Goal: Task Accomplishment & Management: Complete application form

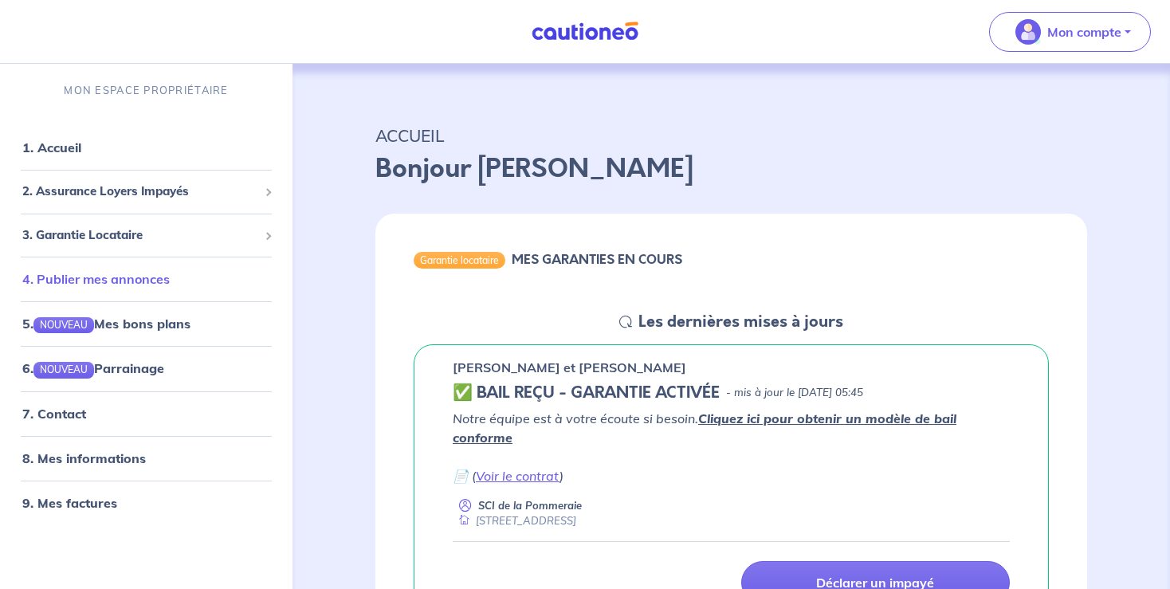
click at [97, 283] on link "4. Publier mes annonces" at bounding box center [95, 279] width 147 height 16
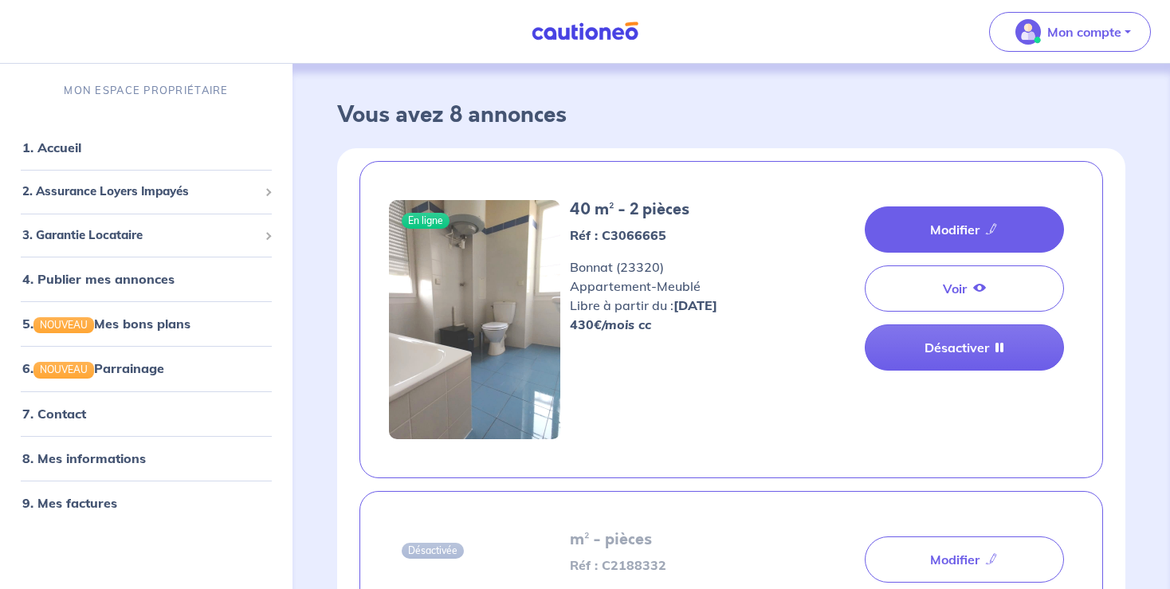
click at [905, 225] on link "Modifier" at bounding box center [963, 229] width 199 height 46
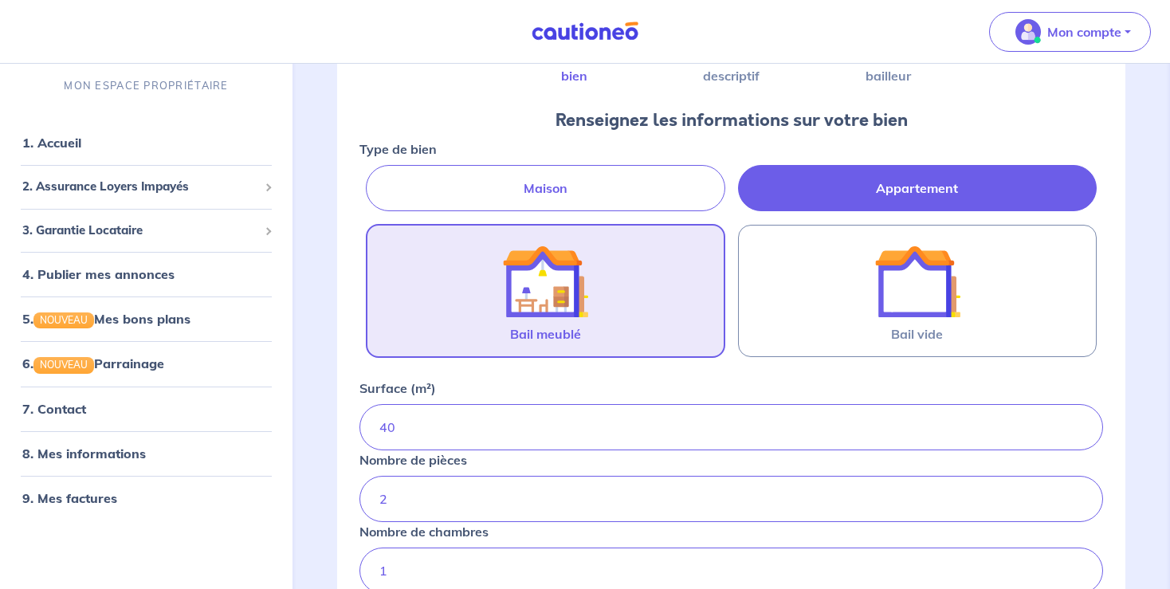
scroll to position [140, 0]
drag, startPoint x: 1126, startPoint y: 231, endPoint x: 1145, endPoint y: 319, distance: 89.5
click at [1145, 319] on div "1 2 3 Informations bien Images descriptif Contacts bailleur Renseignez les info…" at bounding box center [731, 430] width 864 height 1013
drag, startPoint x: 1144, startPoint y: 276, endPoint x: 1150, endPoint y: 370, distance: 94.2
click at [1150, 370] on div "1 2 3 Informations bien Images descriptif Contacts bailleur Renseignez les info…" at bounding box center [731, 430] width 864 height 1013
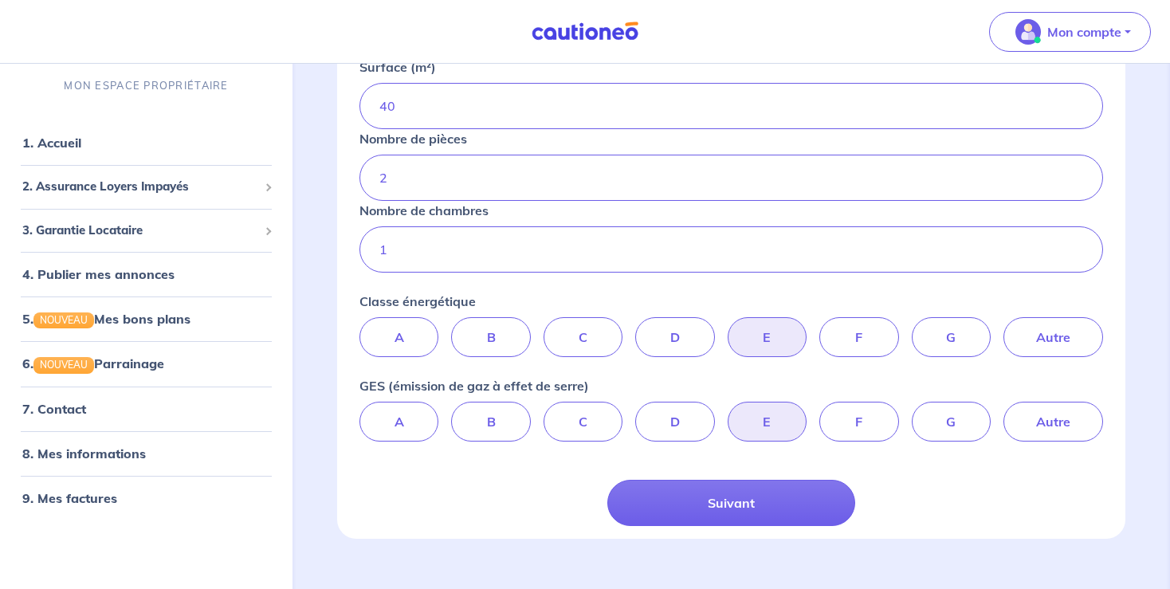
scroll to position [464, 0]
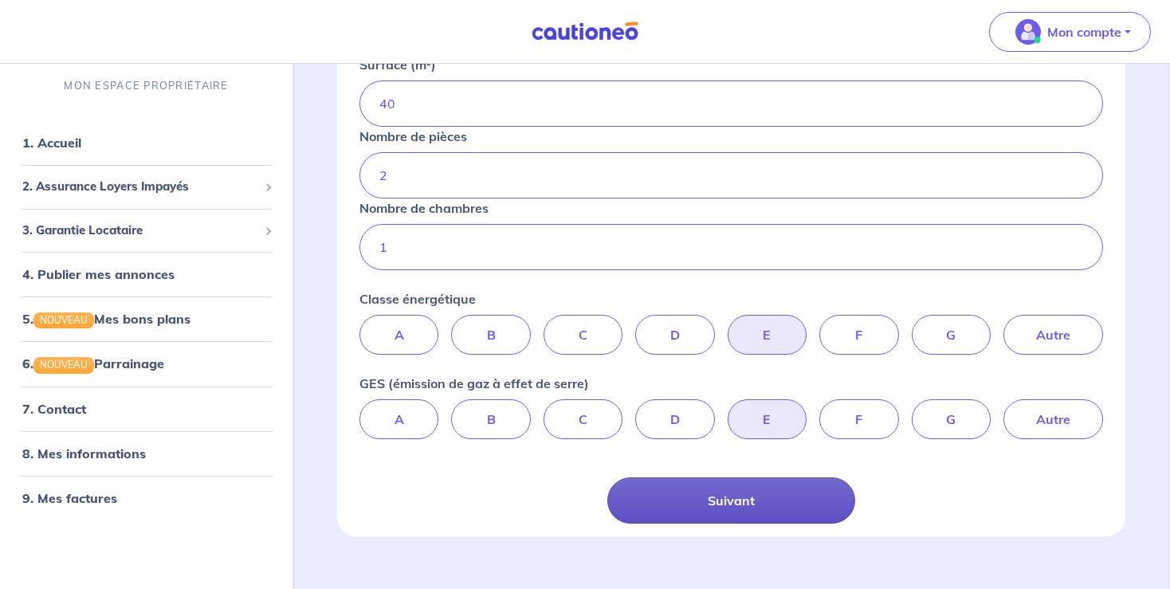
click at [732, 496] on button "Suivant" at bounding box center [731, 500] width 248 height 46
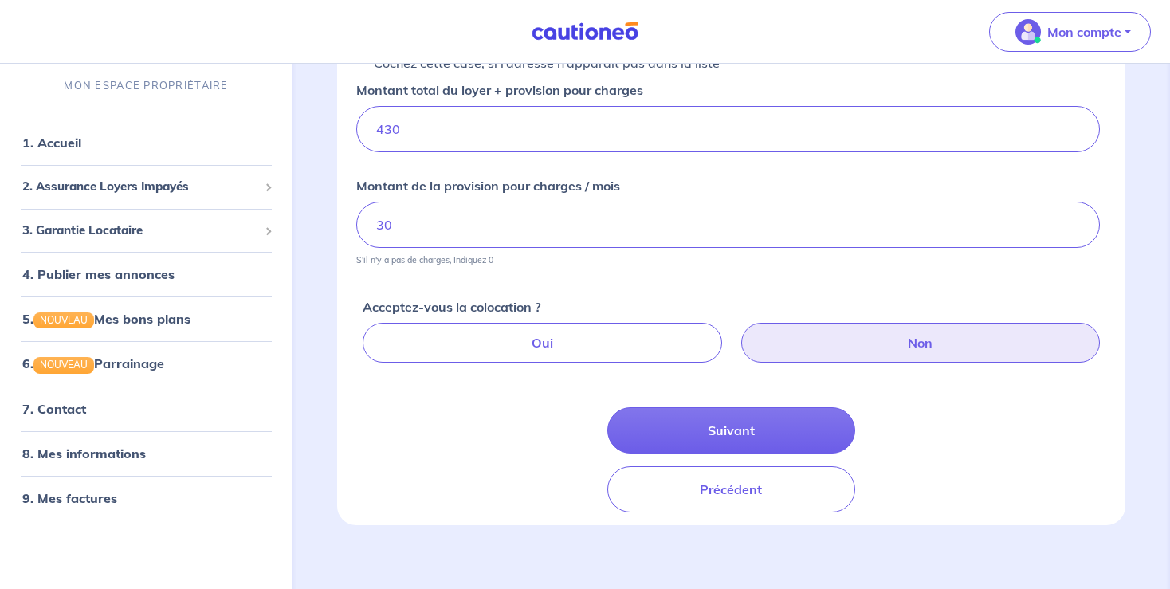
scroll to position [309, 0]
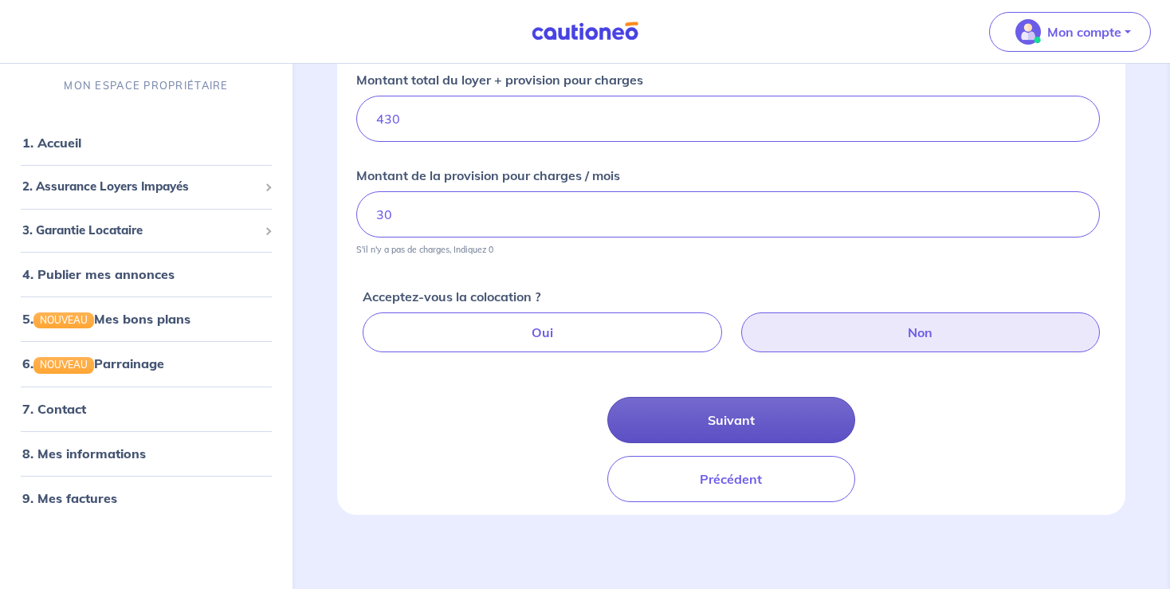
click at [702, 416] on button "Suivant" at bounding box center [731, 420] width 248 height 46
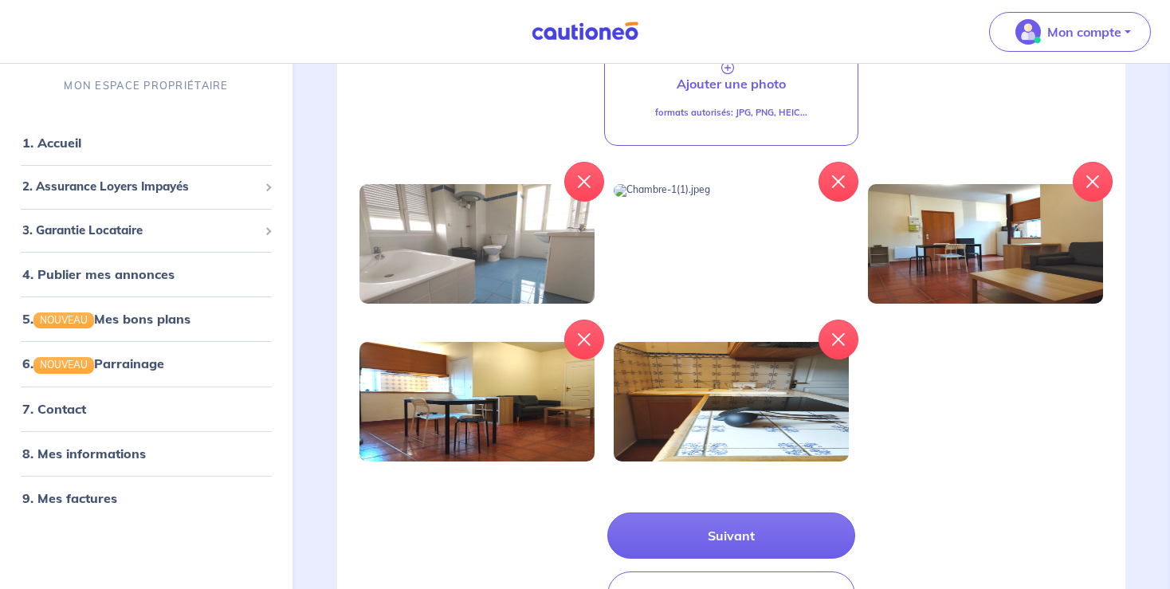
scroll to position [316, 0]
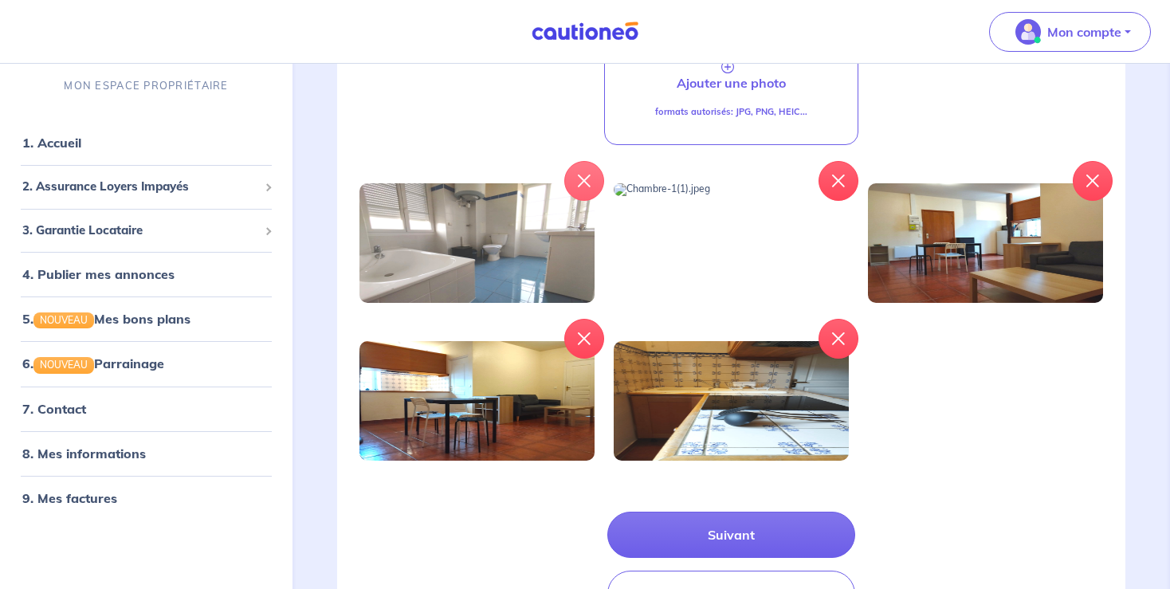
click at [576, 179] on button "button" at bounding box center [584, 181] width 40 height 40
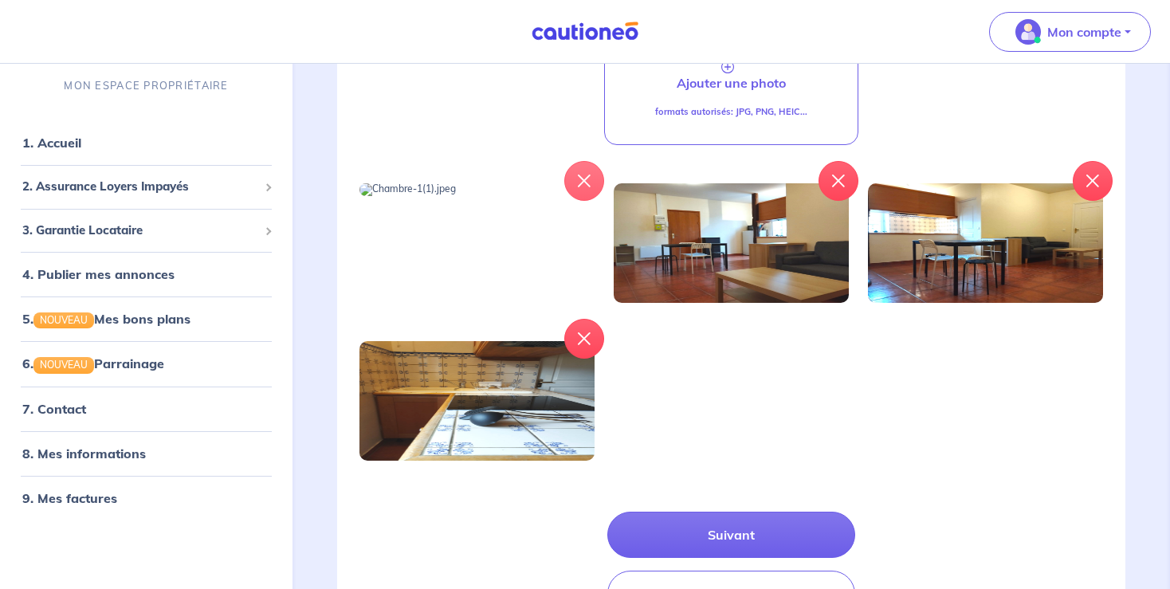
click at [576, 179] on button "button" at bounding box center [584, 181] width 40 height 40
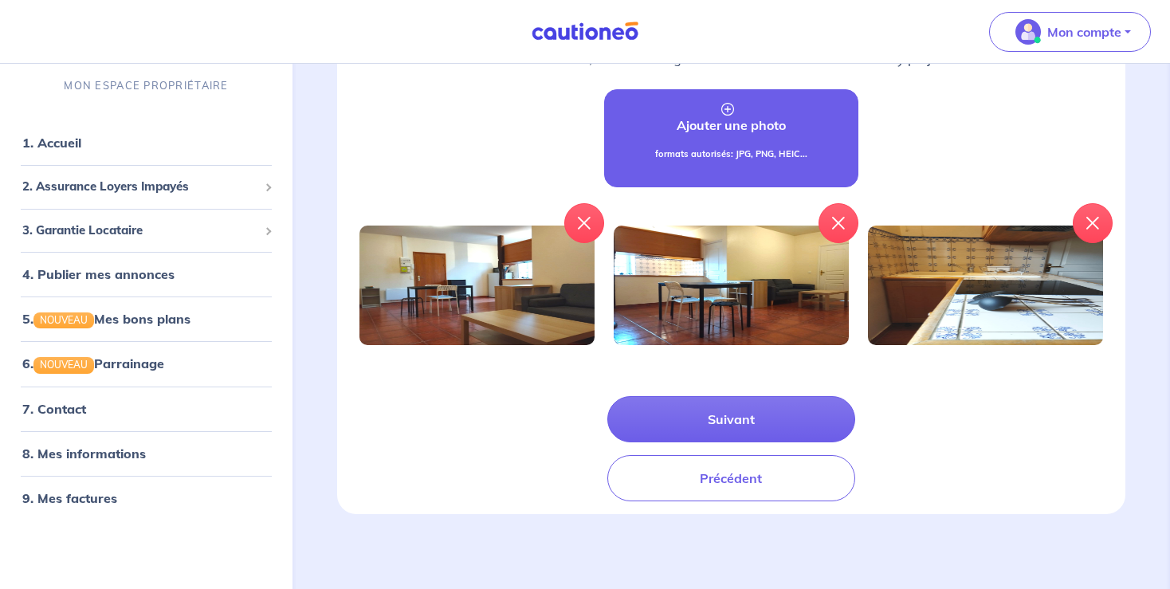
click at [736, 132] on p "Ajouter une photo" at bounding box center [730, 125] width 109 height 19
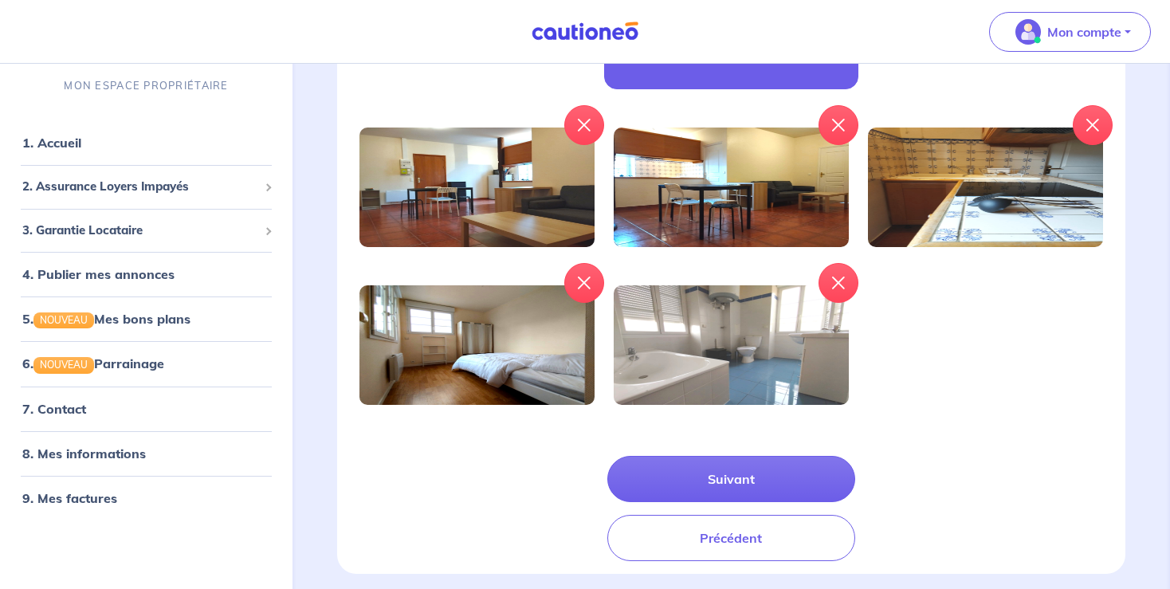
scroll to position [370, 0]
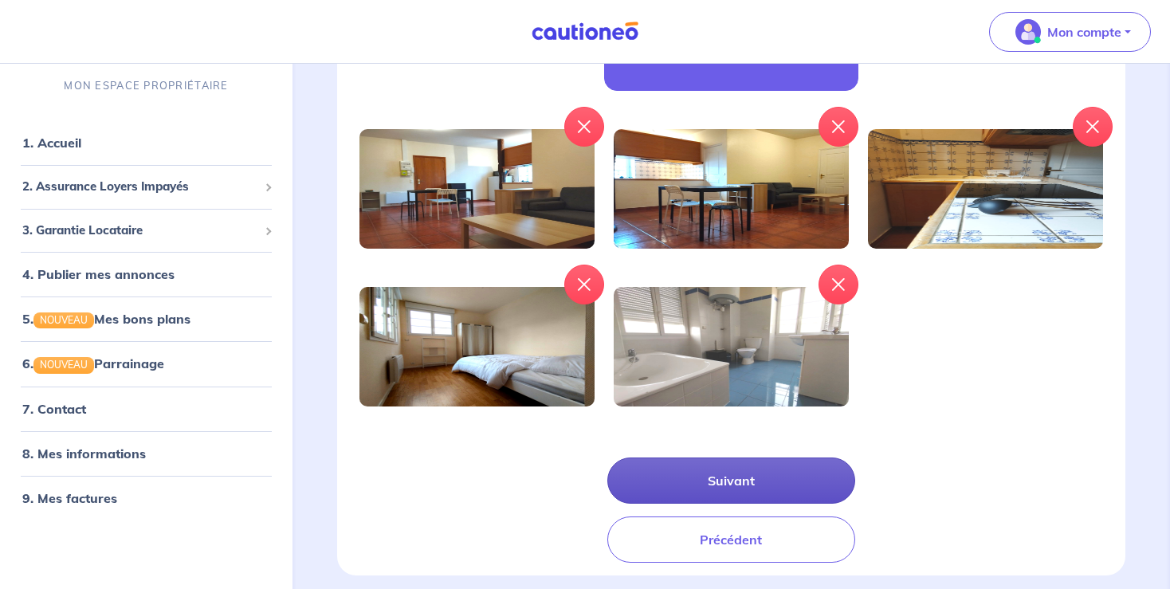
click at [719, 472] on button "Suivant" at bounding box center [731, 480] width 248 height 46
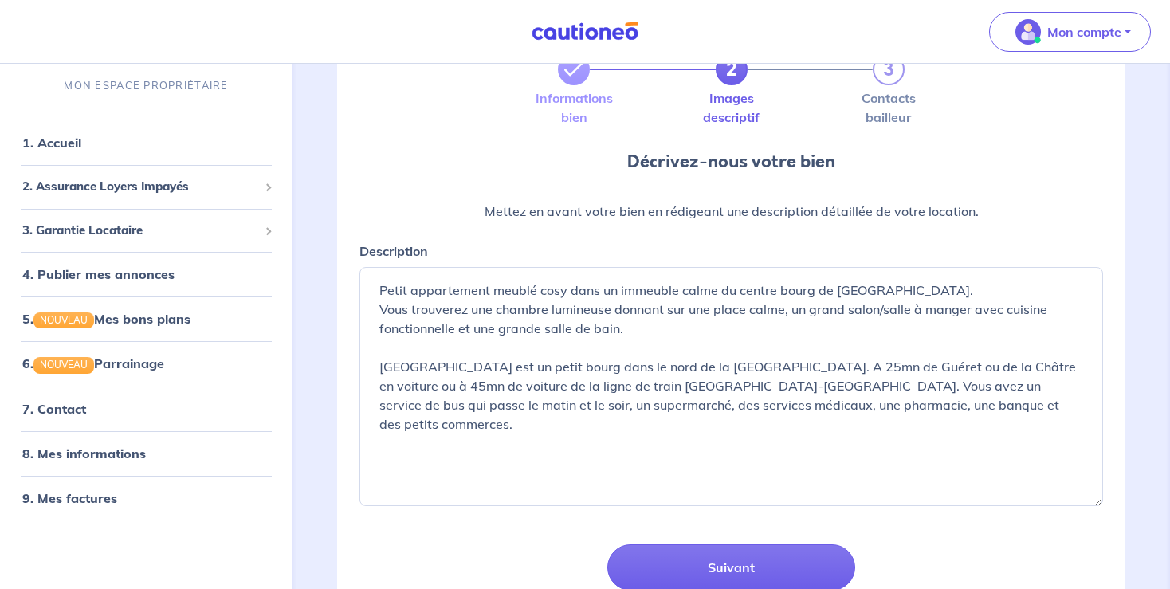
scroll to position [126, 0]
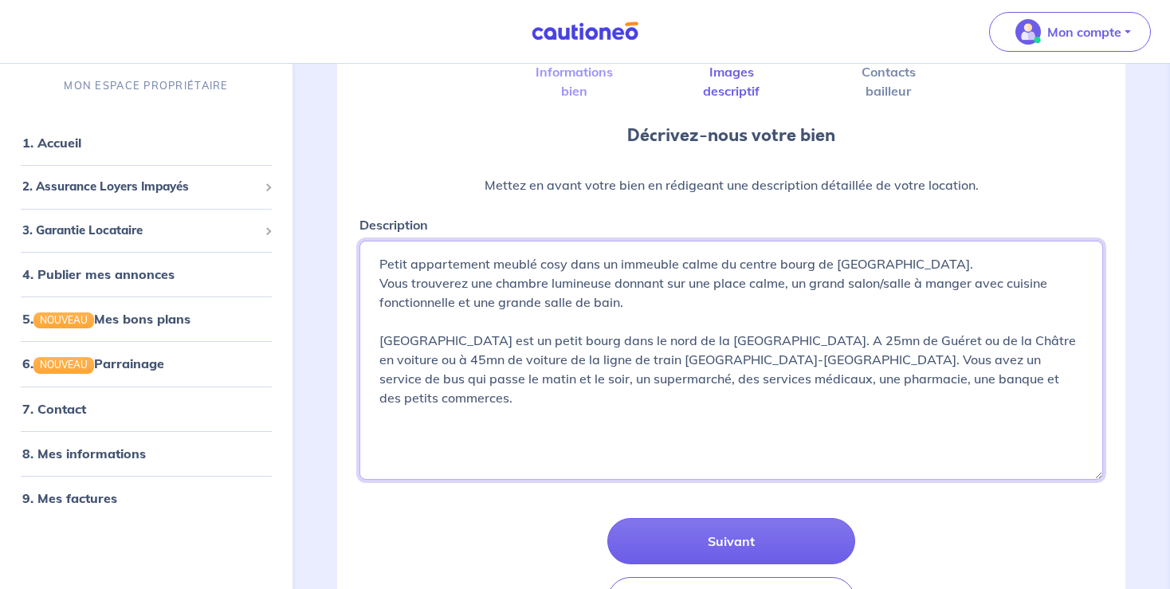
click at [833, 383] on textarea "Petit appartement meublé cosy dans un immeuble calme du centre bourg de [GEOGRA…" at bounding box center [730, 360] width 743 height 239
type textarea "Petit appartement meublé cosy dans un immeuble calme du centre bourg de [GEOGRA…"
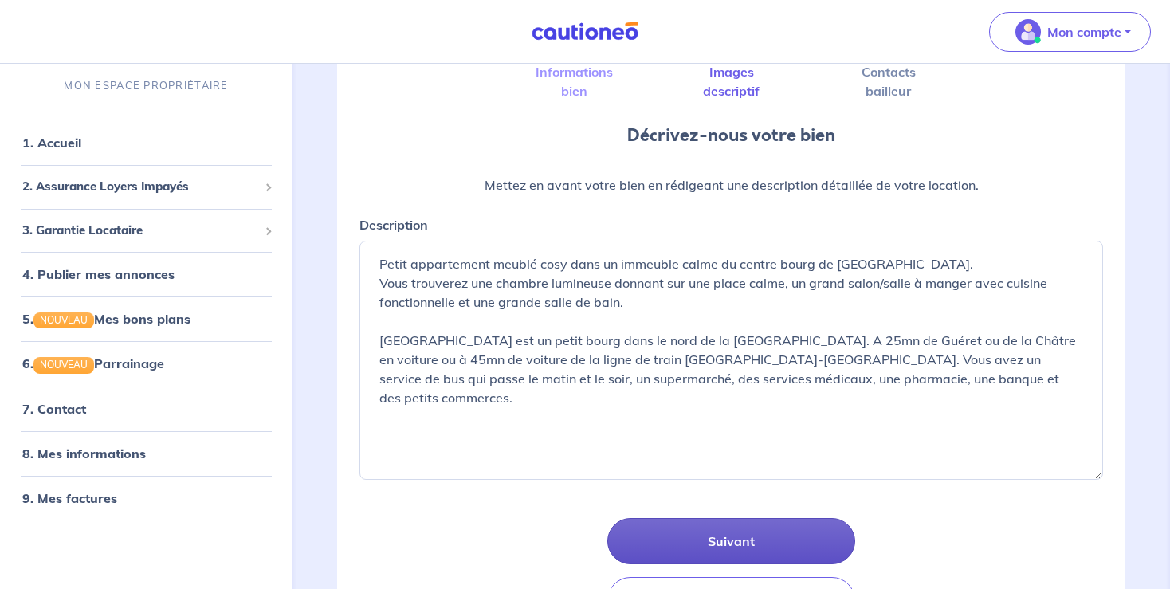
click at [713, 530] on button "Suivant" at bounding box center [731, 541] width 248 height 46
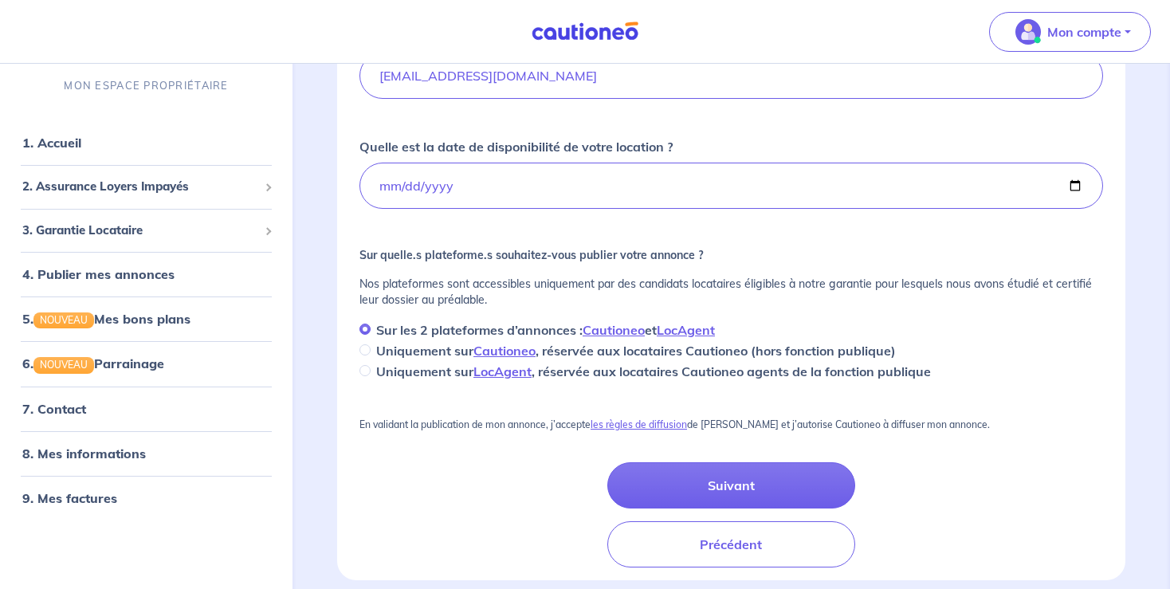
scroll to position [442, 0]
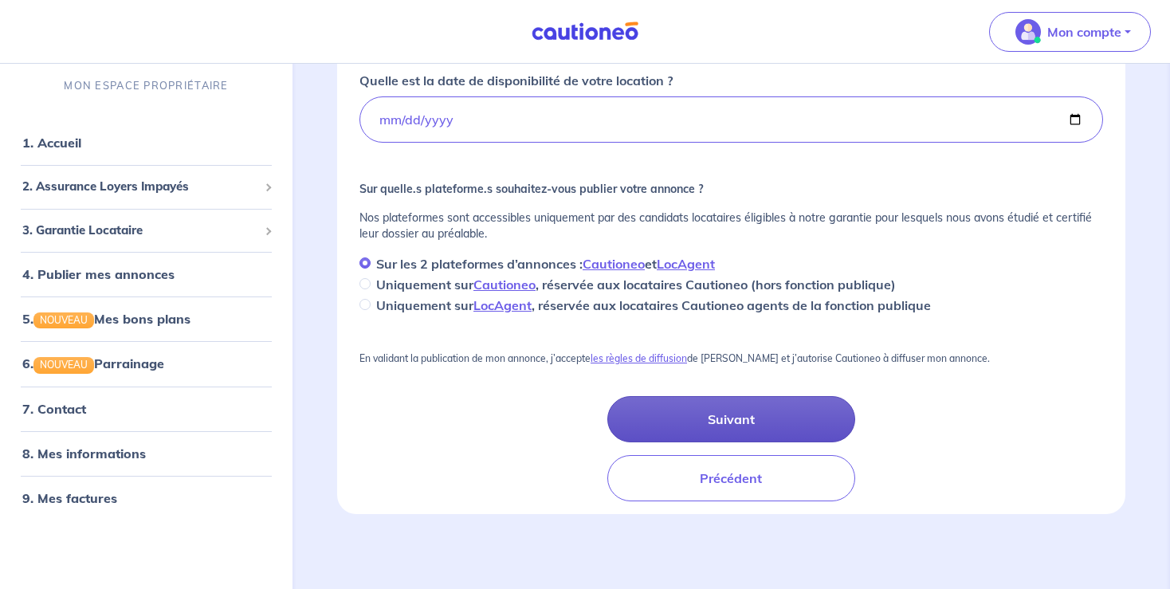
click at [714, 406] on button "Suivant" at bounding box center [731, 419] width 248 height 46
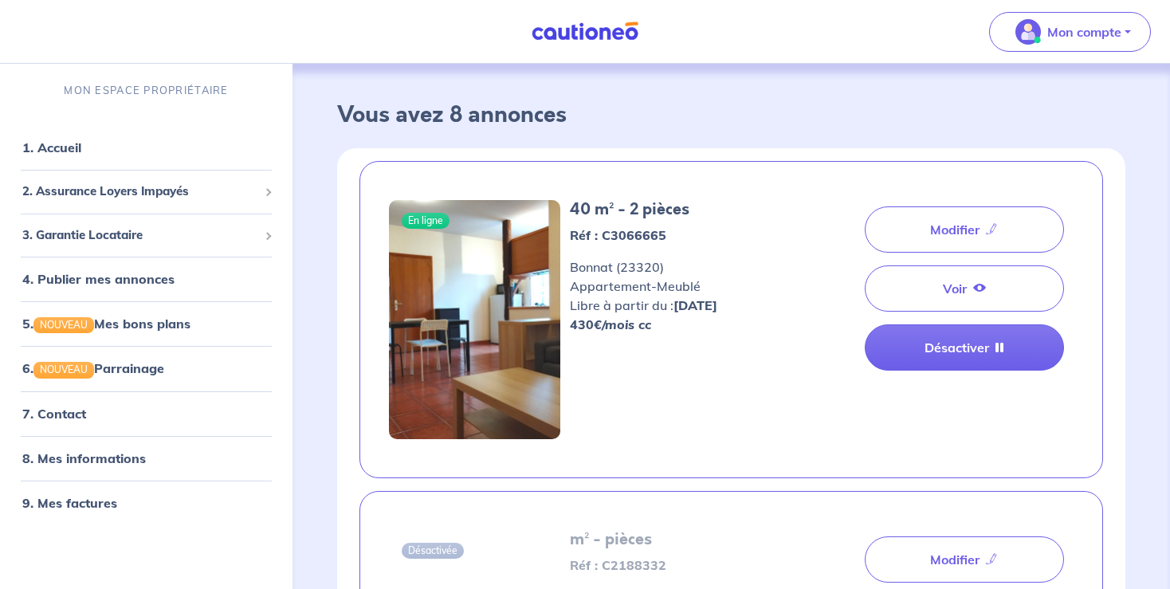
drag, startPoint x: 1167, startPoint y: 104, endPoint x: 1175, endPoint y: 193, distance: 88.8
